Goal: Task Accomplishment & Management: Use online tool/utility

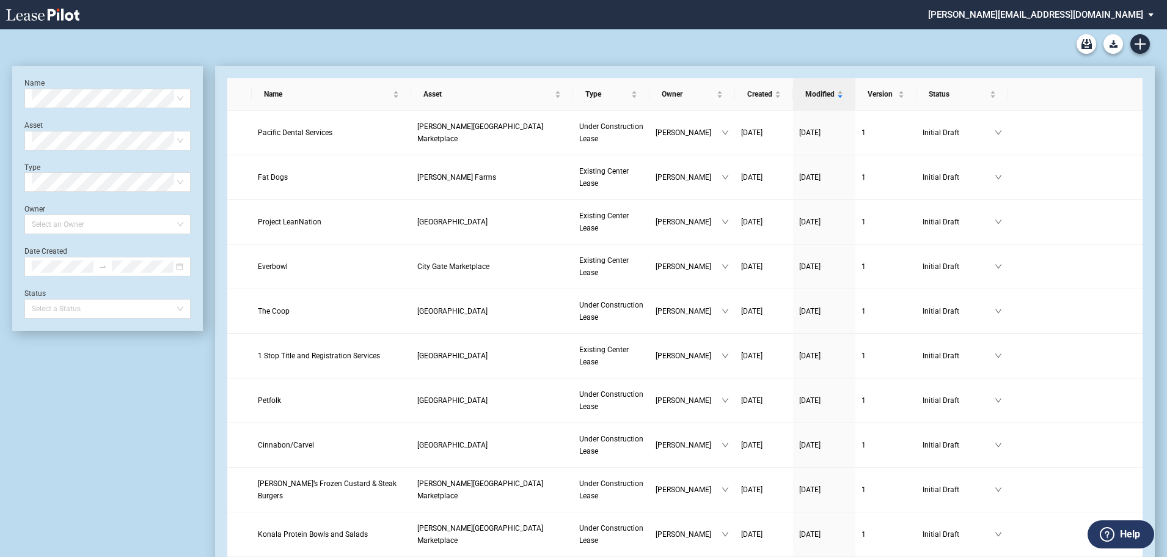
click at [1138, 17] on md-select "stucker@barclaygroup.com Change Password 2-Factor Authentication Form Managemen…" at bounding box center [1045, 13] width 237 height 27
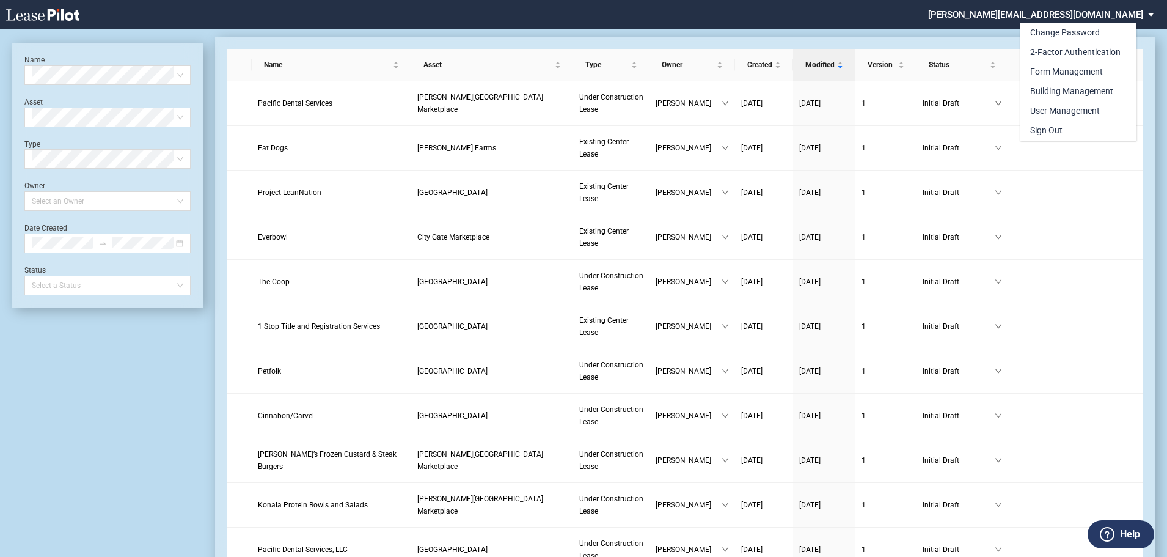
click at [1106, 298] on md-backdrop at bounding box center [583, 293] width 1167 height 586
click at [299, 99] on span "Pacific Dental Services" at bounding box center [295, 103] width 75 height 9
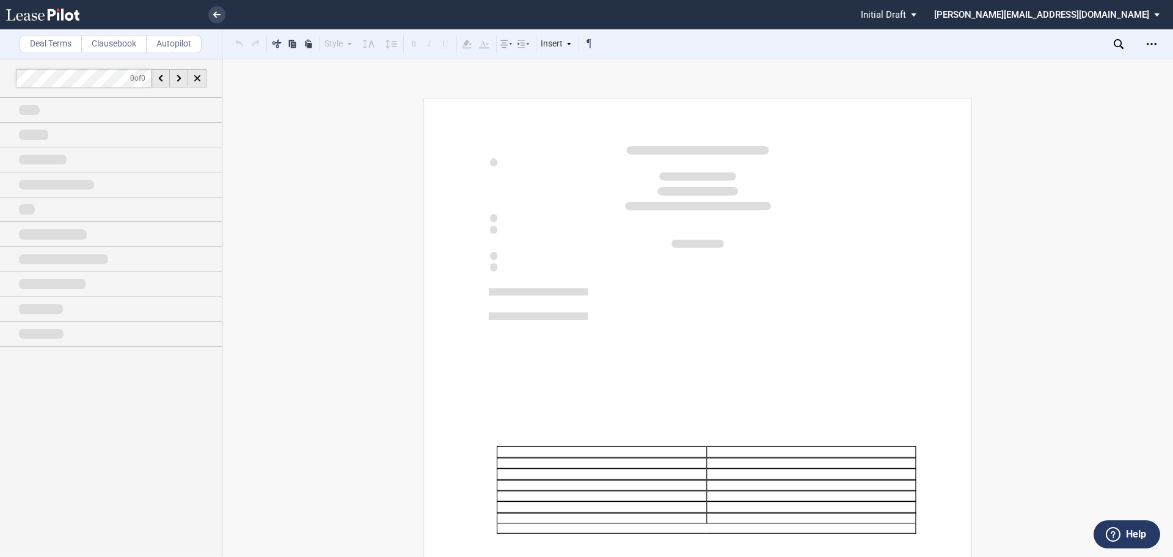
click at [1152, 43] on div at bounding box center [586, 278] width 1173 height 557
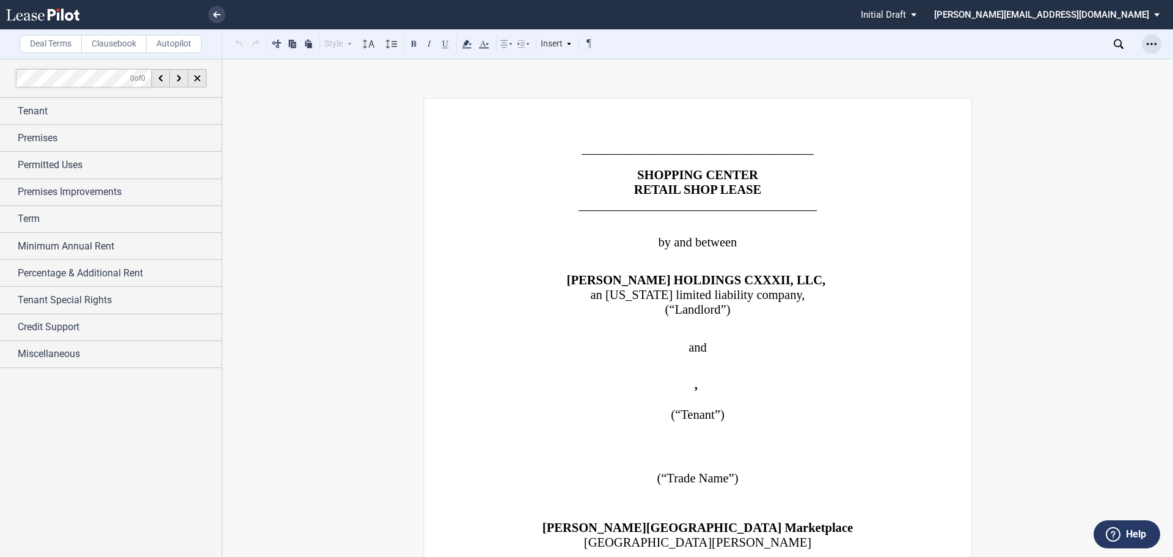
click at [1153, 43] on icon "Open Lease options menu" at bounding box center [1152, 44] width 10 height 10
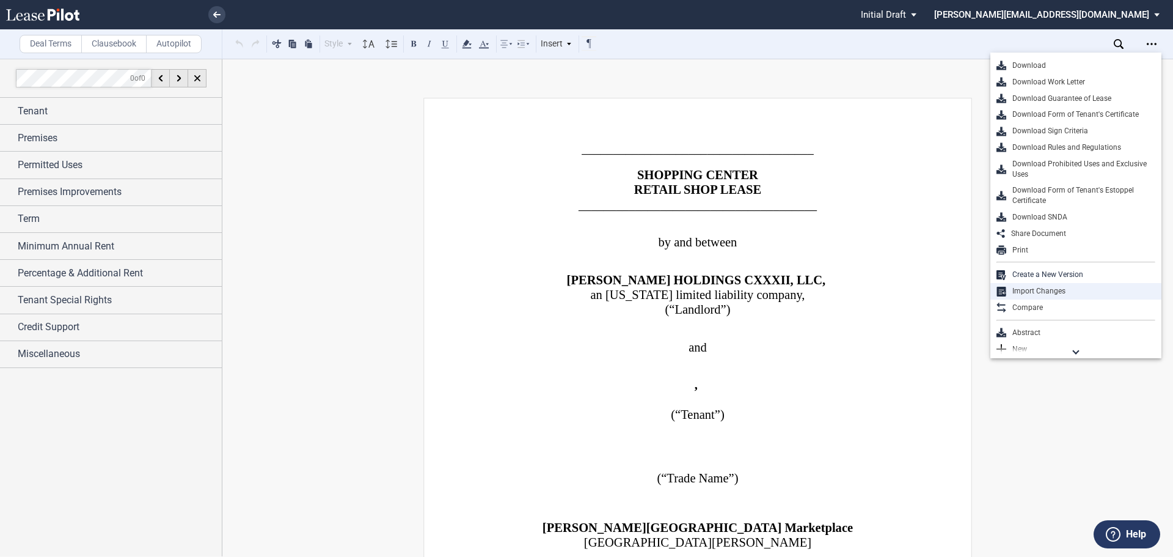
click at [1057, 291] on div "Import Changes" at bounding box center [1080, 291] width 149 height 10
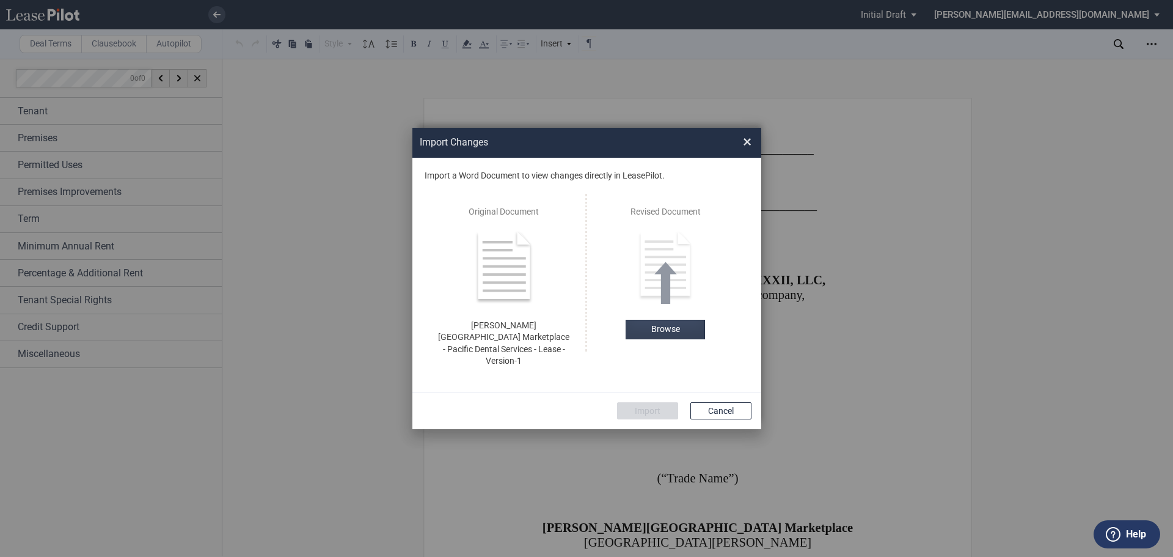
click at [665, 338] on label "Browse" at bounding box center [665, 330] width 79 height 20
click at [659, 402] on button "Import" at bounding box center [647, 410] width 61 height 17
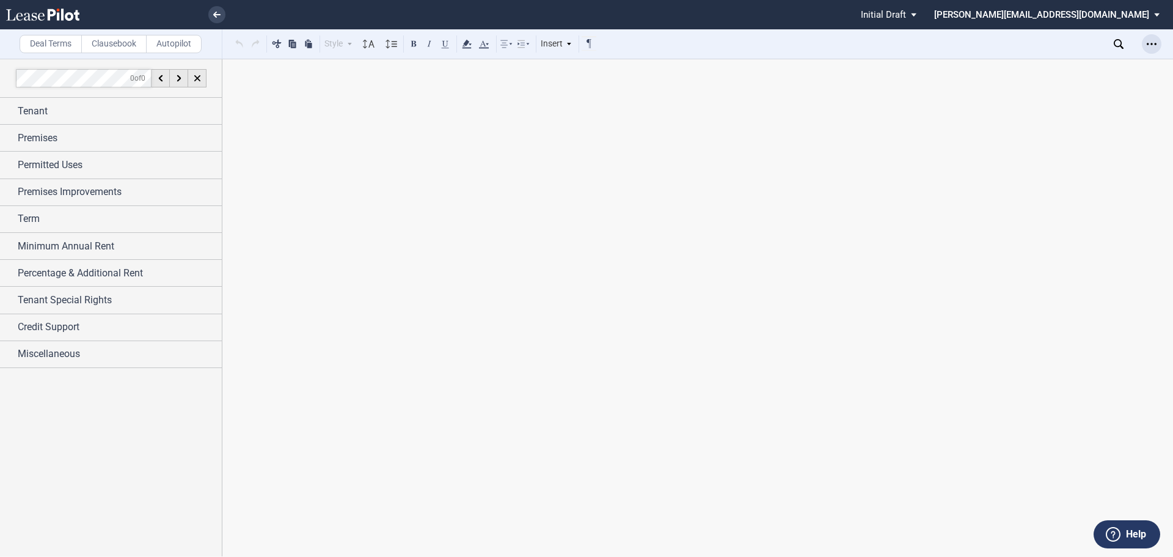
click at [1148, 44] on use "Open Lease options menu" at bounding box center [1152, 44] width 10 height 2
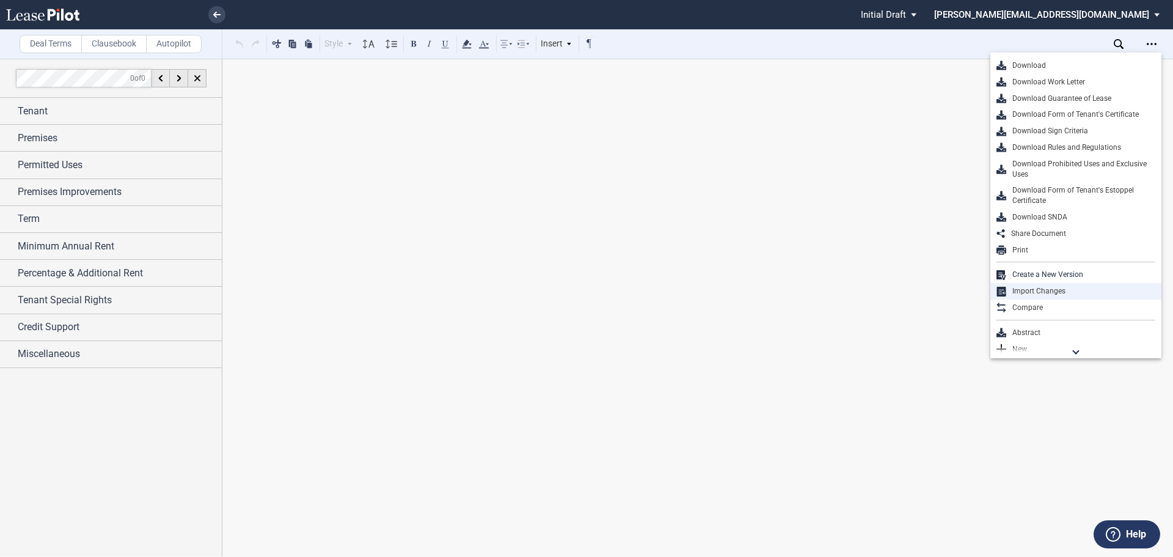
click at [1050, 291] on div "Import Changes" at bounding box center [1080, 291] width 149 height 10
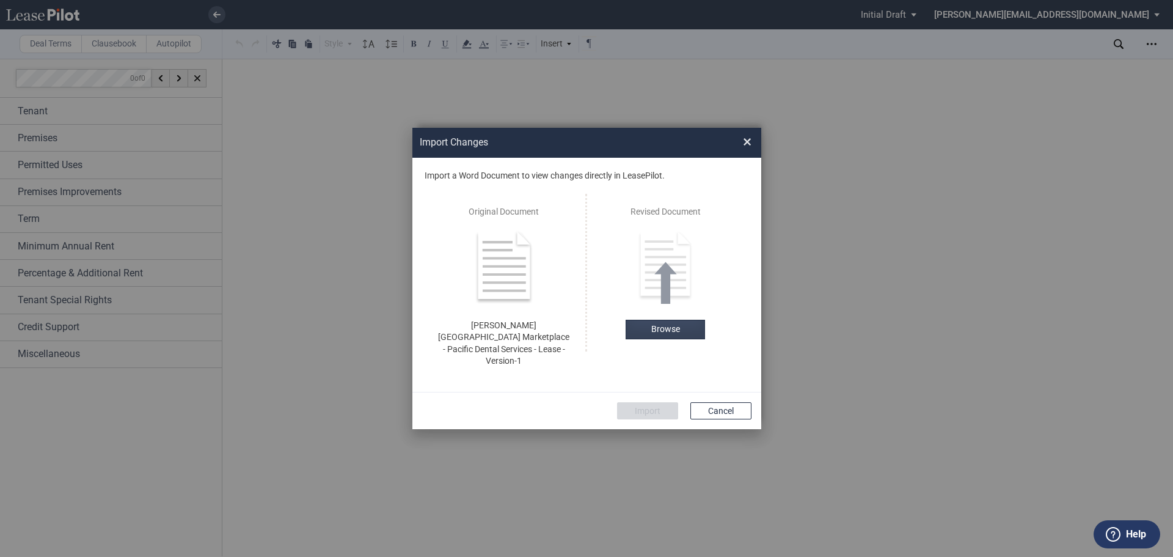
click at [638, 336] on label "Browse" at bounding box center [665, 330] width 79 height 20
click at [644, 402] on button "Import" at bounding box center [647, 410] width 61 height 17
click at [726, 396] on div "Import Changes ..." at bounding box center [586, 278] width 349 height 301
click at [987, 326] on div "Import Changes × No changes found. You can replace with another file. Import a …" at bounding box center [586, 278] width 1173 height 557
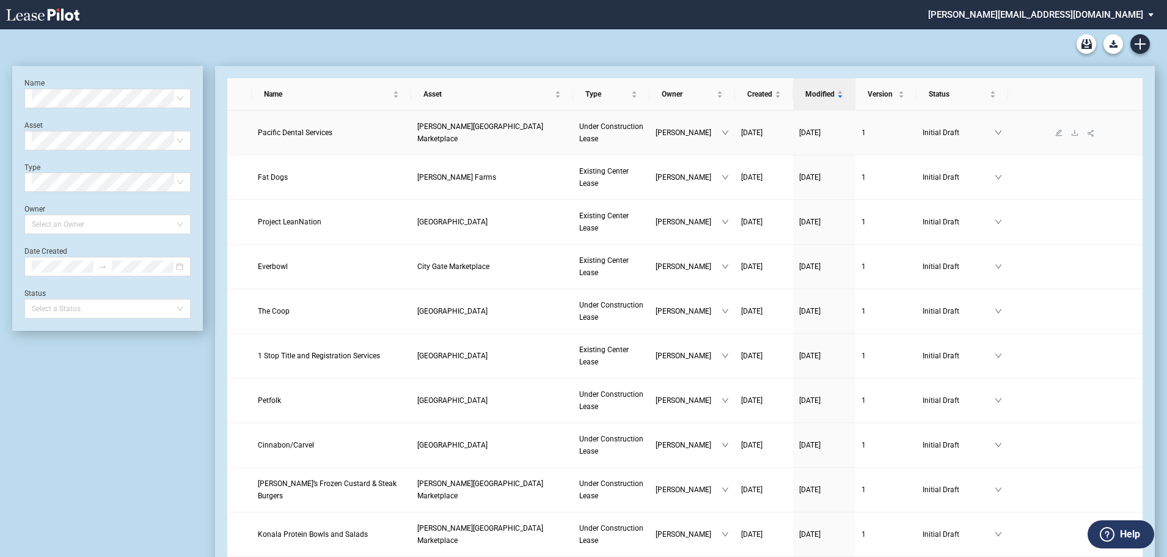
click at [302, 131] on span "Pacific Dental Services" at bounding box center [295, 132] width 75 height 9
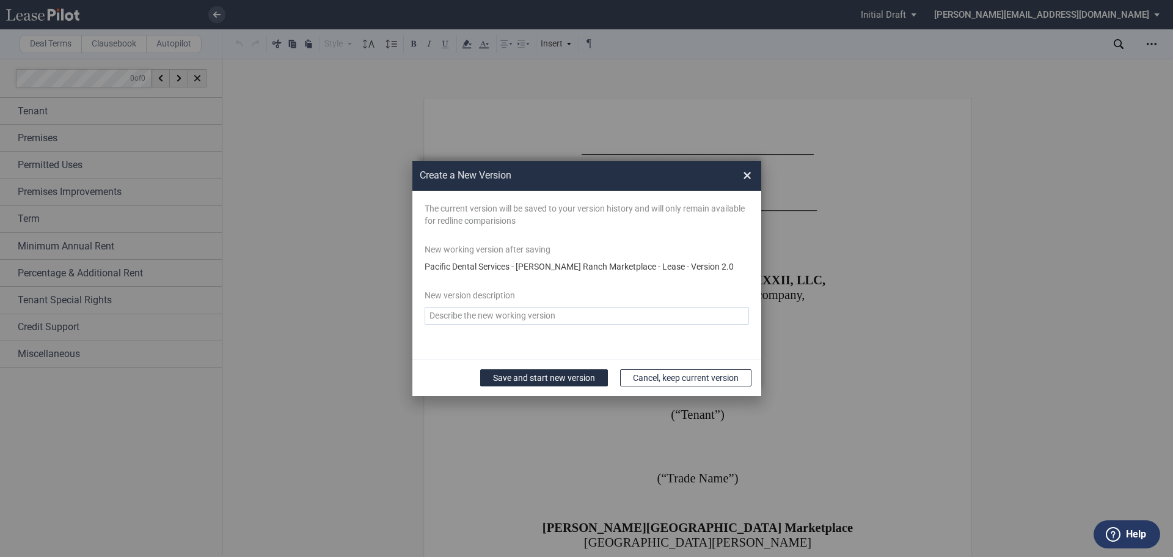
click at [749, 175] on span "×" at bounding box center [747, 176] width 9 height 20
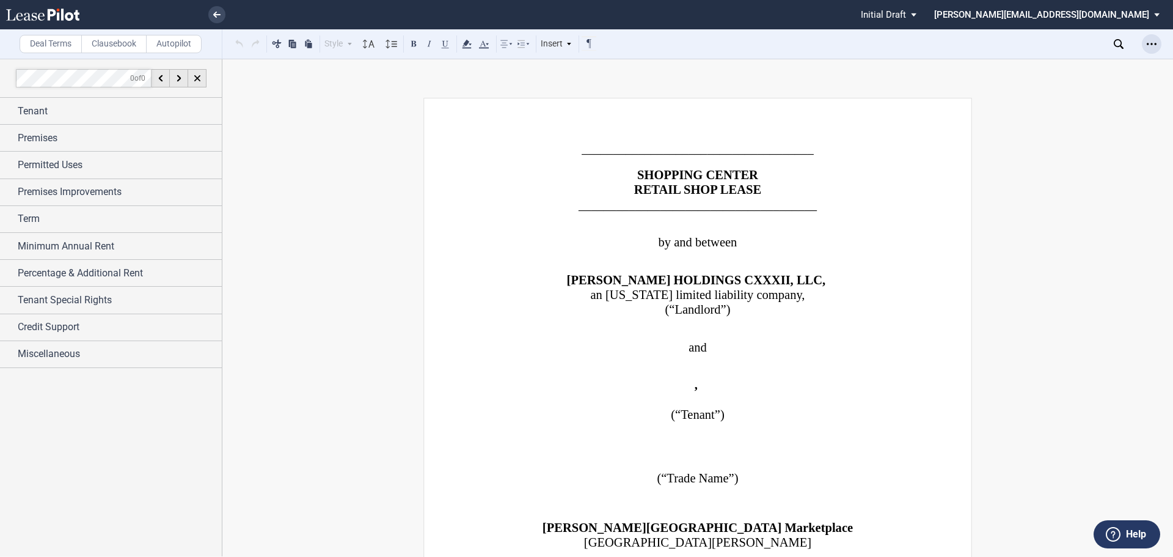
click at [1156, 43] on icon "Open Lease options menu" at bounding box center [1152, 44] width 10 height 10
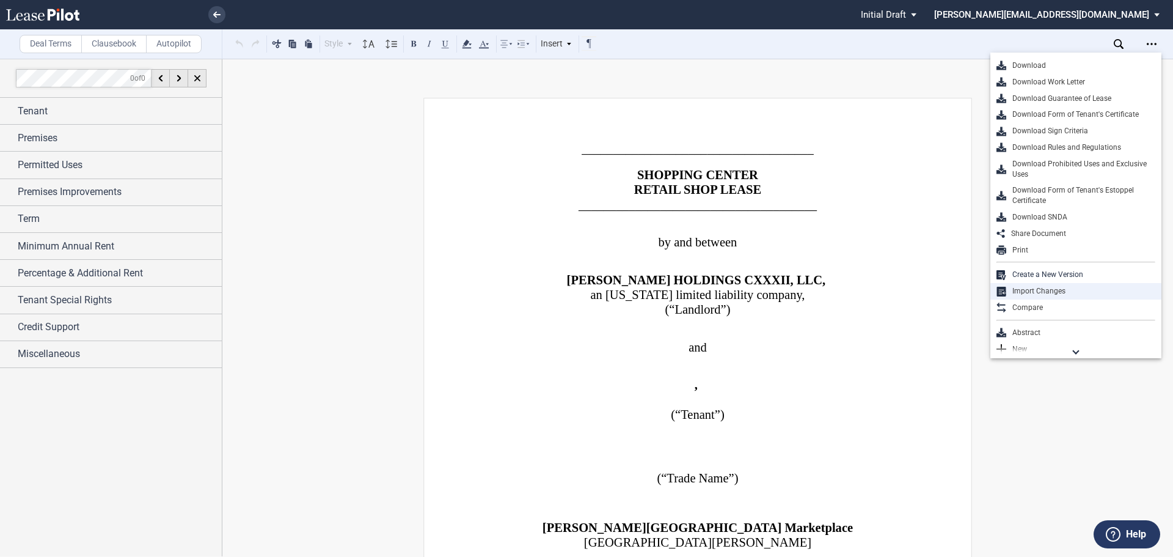
click at [1040, 291] on div "Import Changes" at bounding box center [1080, 291] width 149 height 10
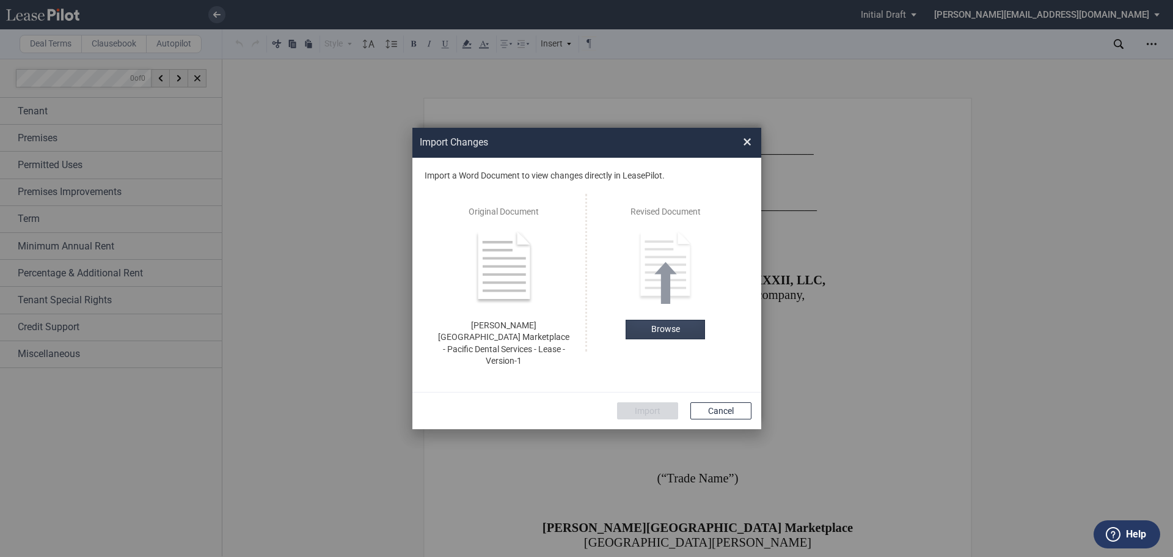
click at [645, 330] on label "Browse" at bounding box center [665, 330] width 79 height 20
click at [649, 402] on button "Import" at bounding box center [647, 410] width 61 height 17
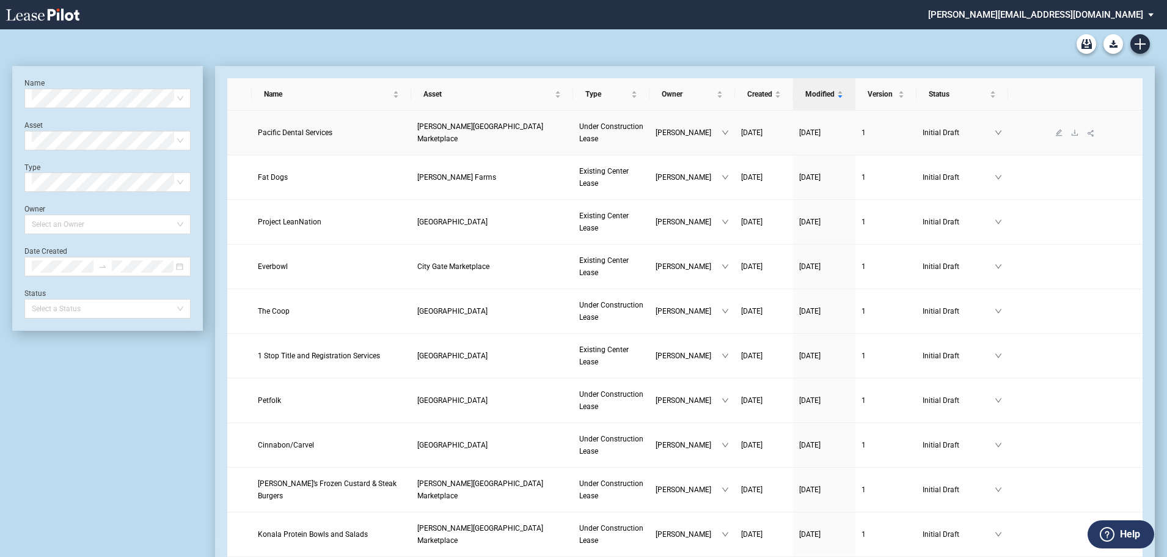
click at [301, 131] on span "Pacific Dental Services" at bounding box center [295, 132] width 75 height 9
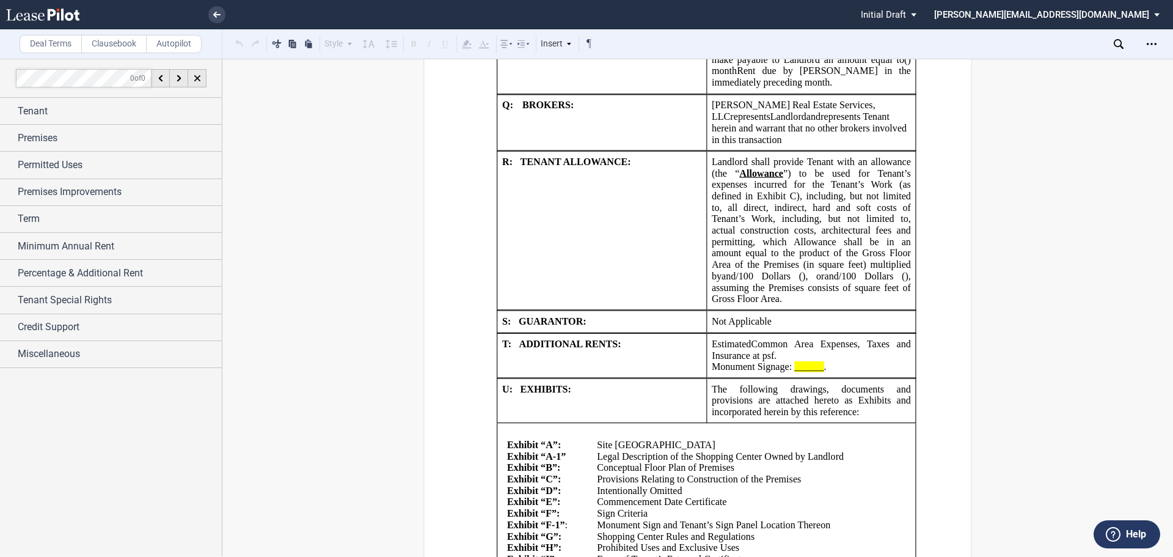
scroll to position [2261, 0]
